Goal: Book appointment/travel/reservation

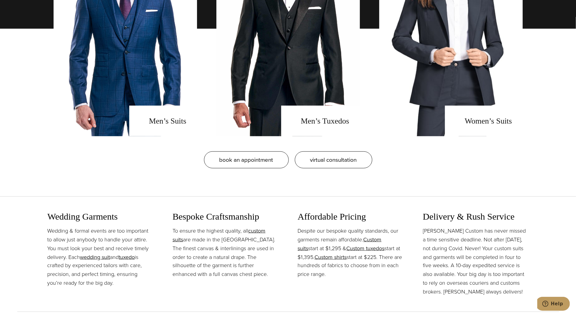
scroll to position [600, 0]
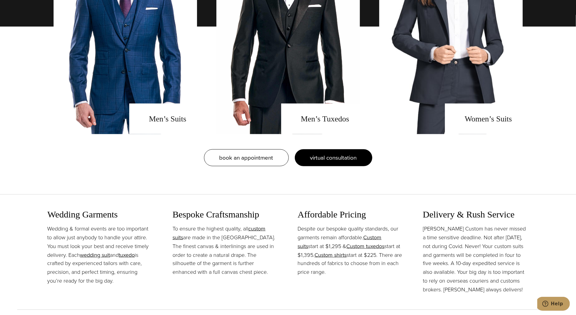
click at [340, 154] on span "virtual consultation" at bounding box center [333, 157] width 47 height 9
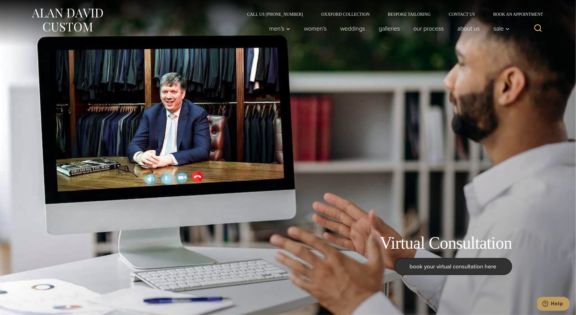
click at [517, 16] on link "Book an Appointment" at bounding box center [514, 14] width 61 height 4
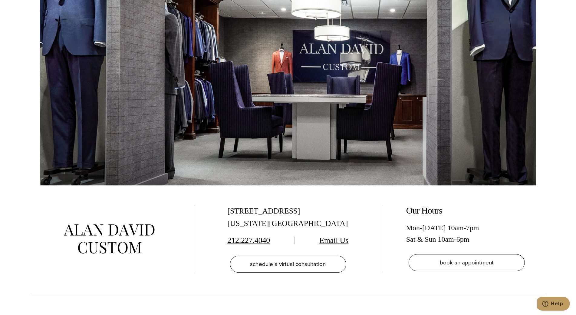
scroll to position [1171, 0]
